Goal: Task Accomplishment & Management: Manage account settings

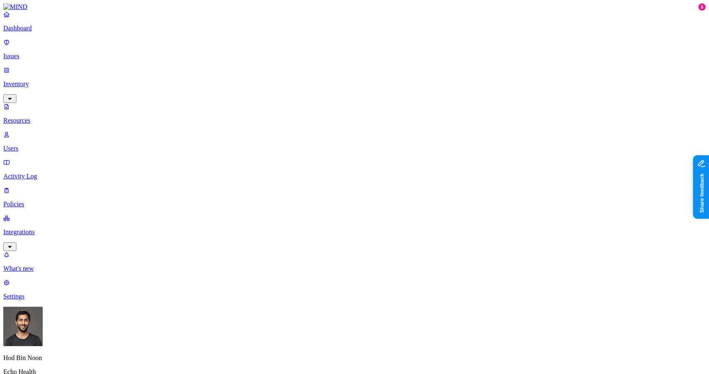
click at [46, 53] on p "Issues" at bounding box center [354, 56] width 702 height 7
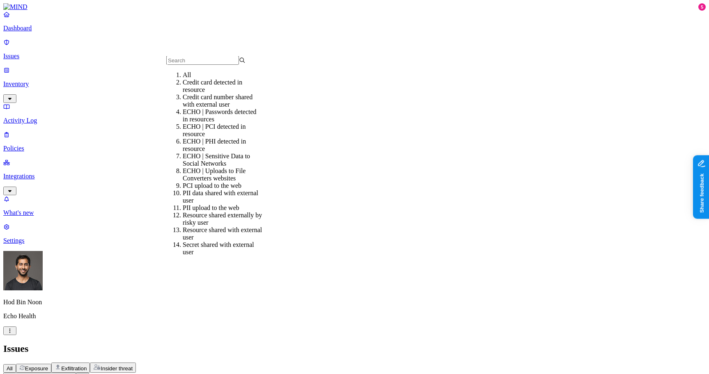
click at [207, 118] on div "ECHO | Passwords detected in resources" at bounding box center [222, 115] width 79 height 15
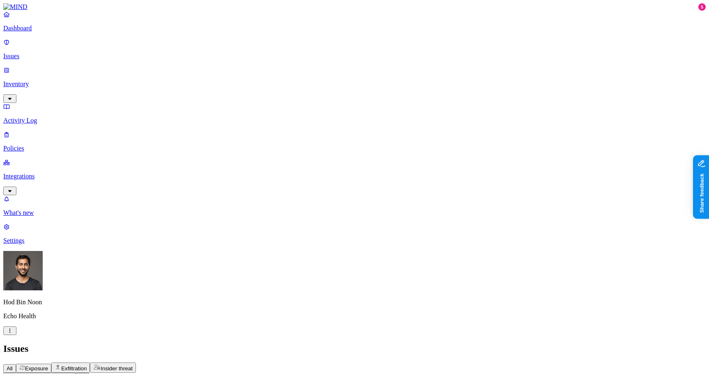
click at [404, 344] on header "Issues All Exposure Exfiltration Insider threat" at bounding box center [354, 359] width 702 height 30
type input "se"
click at [223, 86] on div "Secrets detected in resource" at bounding box center [222, 82] width 79 height 7
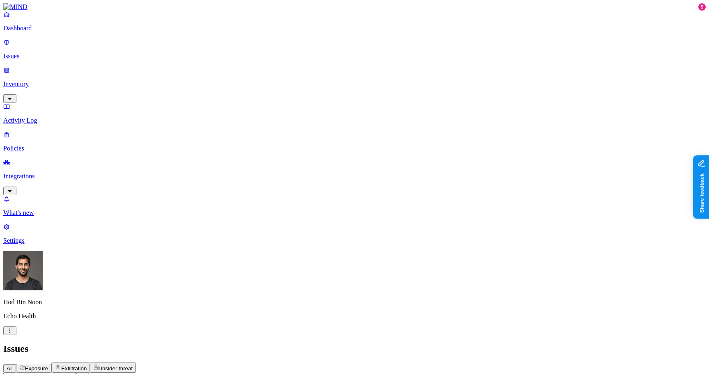
click at [396, 344] on h2 "Issues" at bounding box center [354, 349] width 702 height 11
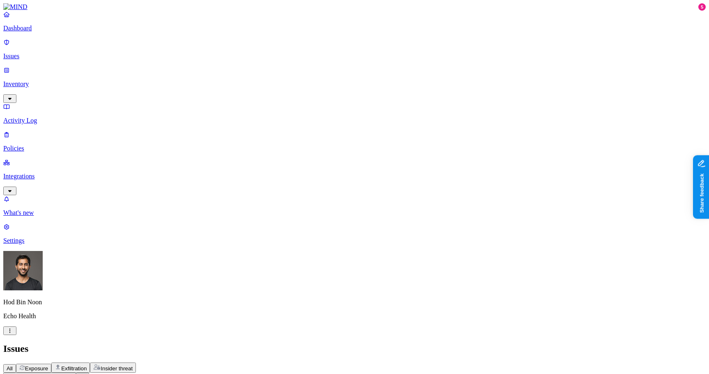
scroll to position [0, 0]
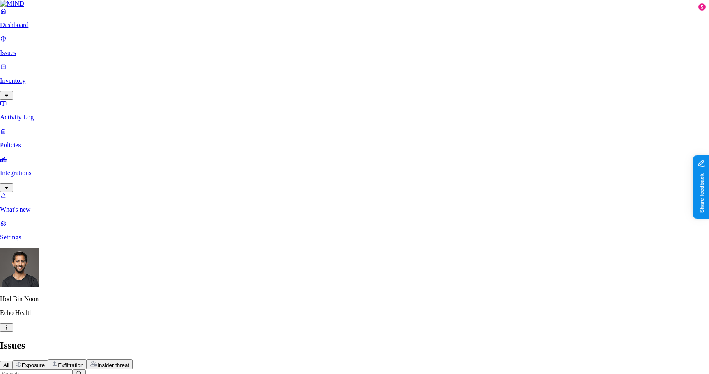
select select "False Positive"
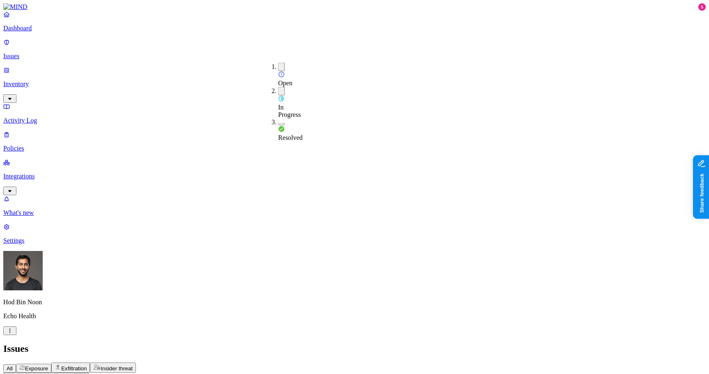
click at [278, 71] on div "Open" at bounding box center [278, 75] width 0 height 24
click at [295, 104] on span "In Progress" at bounding box center [289, 111] width 23 height 14
click at [299, 132] on span "Resolved" at bounding box center [290, 135] width 25 height 7
drag, startPoint x: 376, startPoint y: 32, endPoint x: 403, endPoint y: 73, distance: 49.1
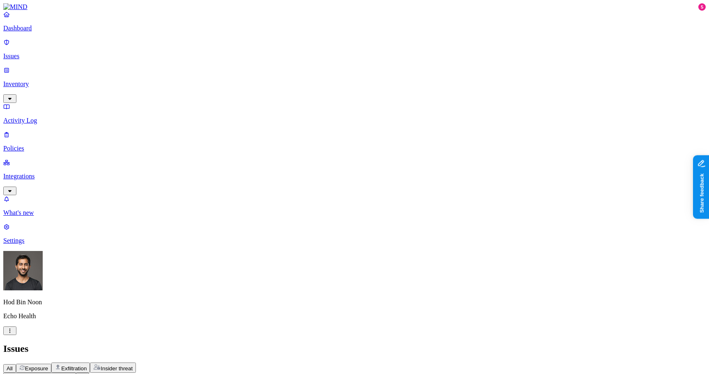
click at [376, 363] on div "All Exposure Exfiltration Insider threat" at bounding box center [354, 368] width 702 height 10
